Goal: Obtain resource: Download file/media

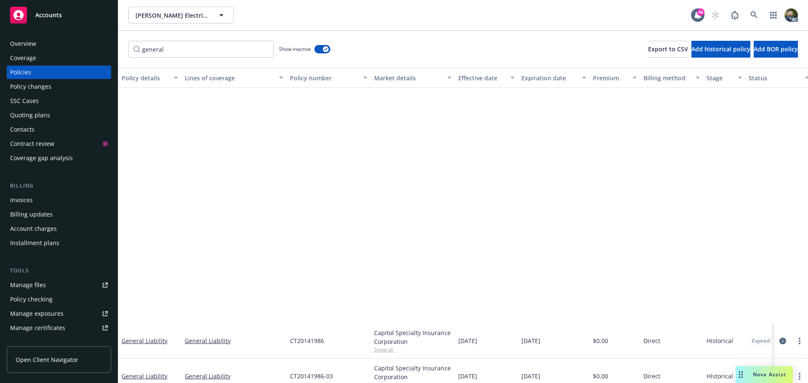
scroll to position [302, 0]
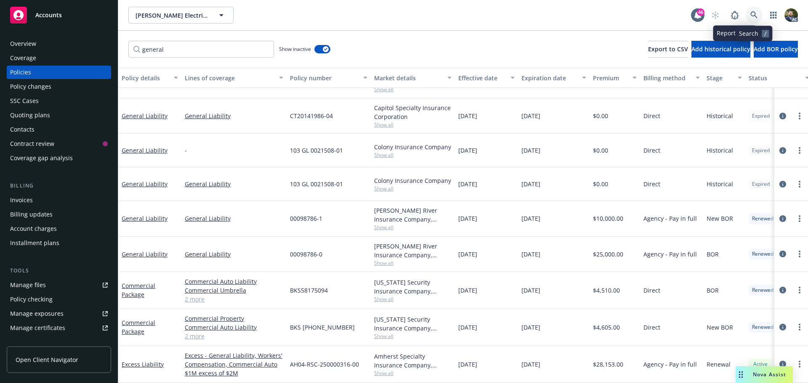
click at [754, 14] on icon at bounding box center [754, 15] width 8 height 8
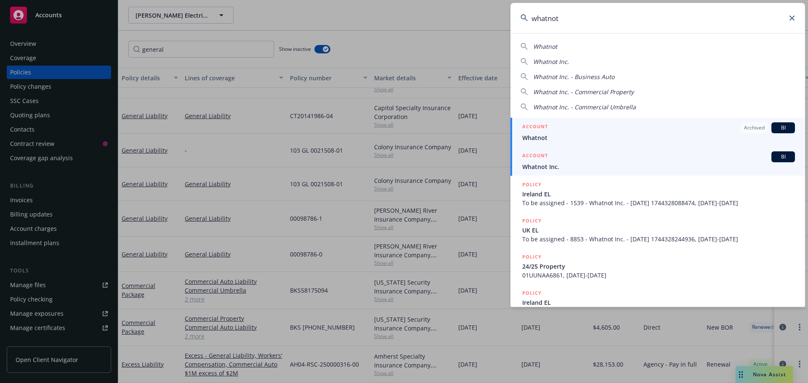
type input "whatnot"
click at [636, 154] on div "ACCOUNT BI" at bounding box center [658, 157] width 273 height 11
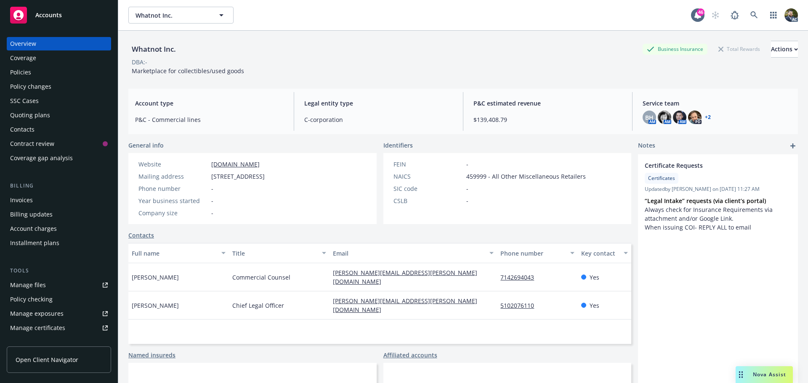
click at [31, 69] on div "Policies" at bounding box center [59, 72] width 98 height 13
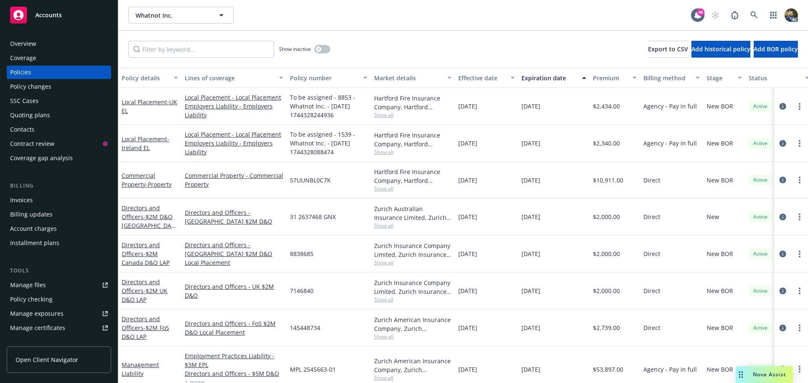
click at [137, 74] on div "Policy details" at bounding box center [145, 78] width 47 height 9
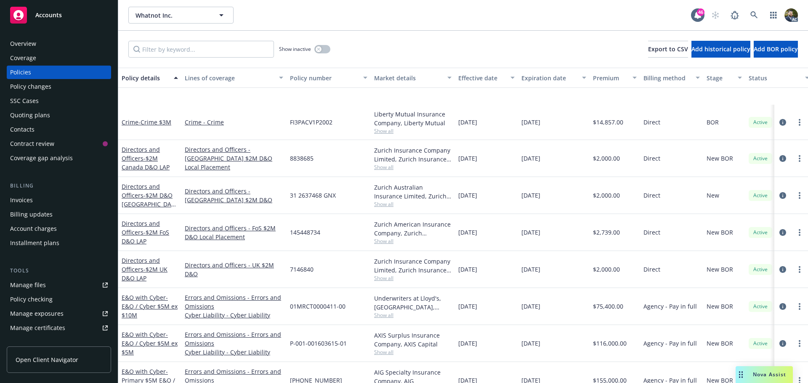
scroll to position [168, 0]
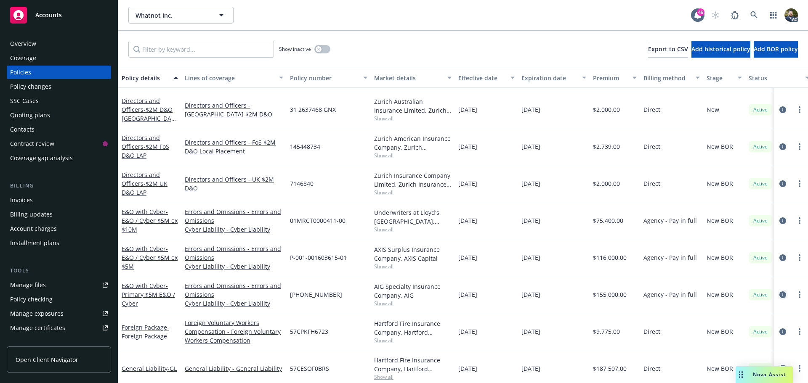
click at [779, 292] on icon "circleInformation" at bounding box center [782, 295] width 7 height 7
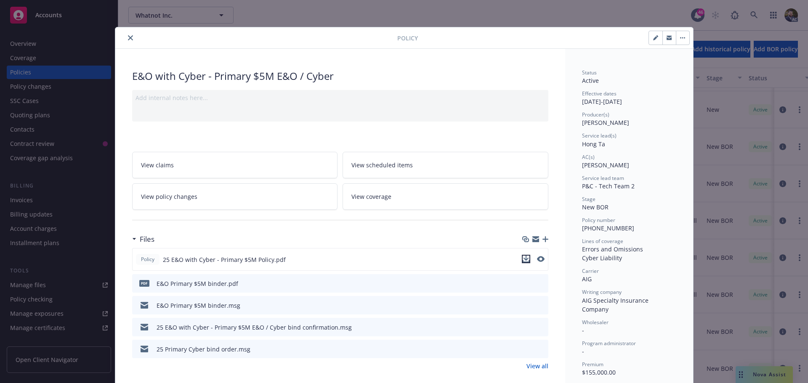
click at [523, 258] on icon "download file" at bounding box center [526, 259] width 7 height 7
click at [128, 38] on icon "close" at bounding box center [130, 37] width 5 height 5
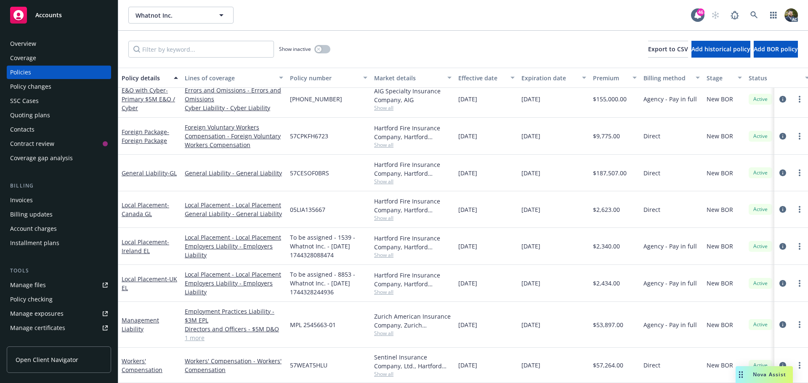
scroll to position [354, 0]
click at [197, 334] on link "1 more" at bounding box center [234, 338] width 98 height 9
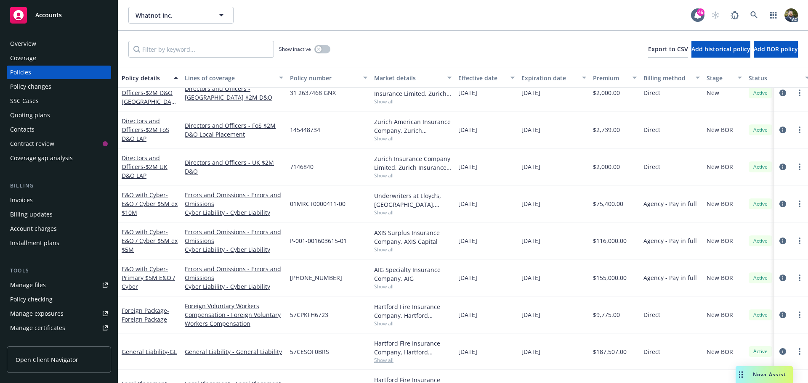
scroll to position [143, 0]
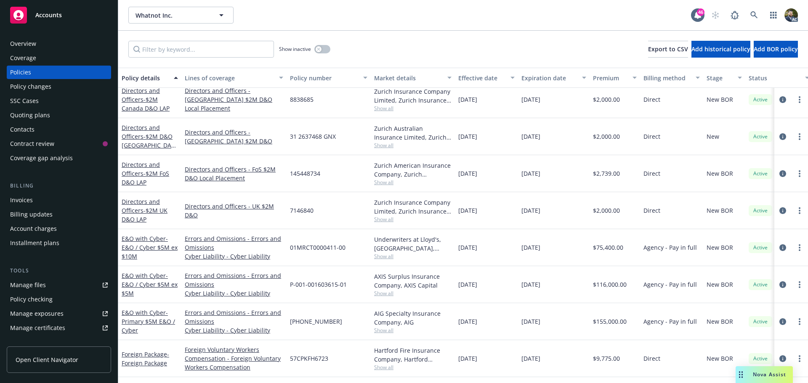
click at [761, 372] on span "Nova Assist" at bounding box center [769, 374] width 33 height 7
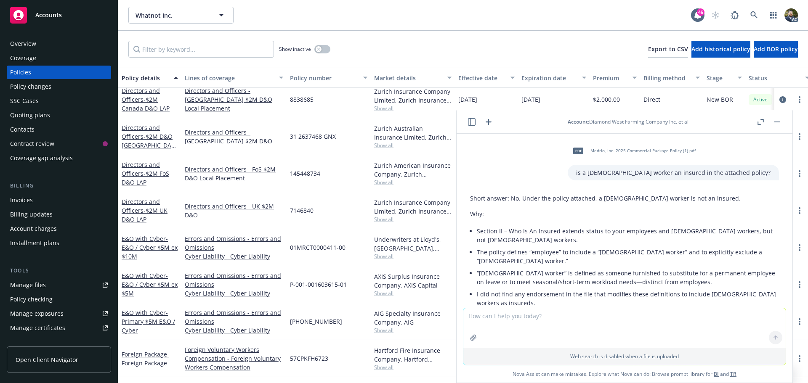
scroll to position [0, 0]
click at [486, 120] on icon "button" at bounding box center [489, 122] width 10 height 10
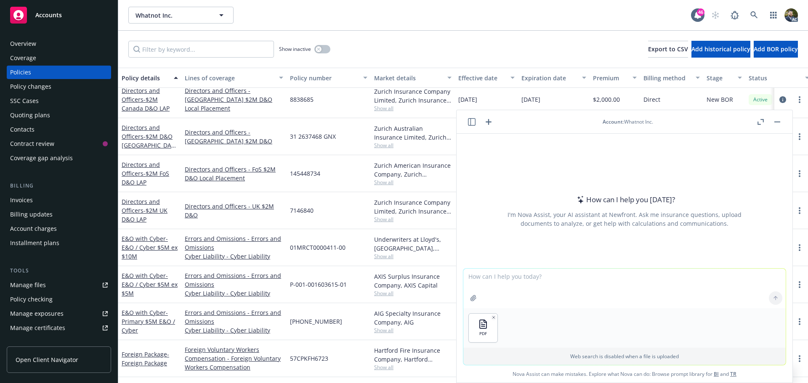
click at [495, 278] on textarea at bounding box center [624, 289] width 322 height 40
type textarea "is the professional liability insuring agreement a "duty to defend" defense con…"
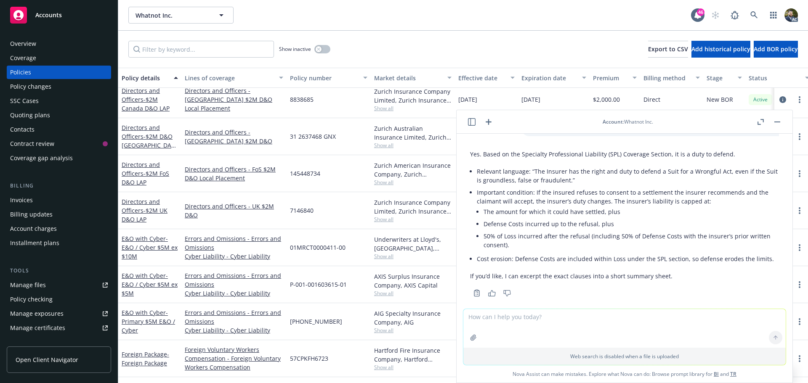
scroll to position [55, 0]
